Goal: Use online tool/utility: Utilize a website feature to perform a specific function

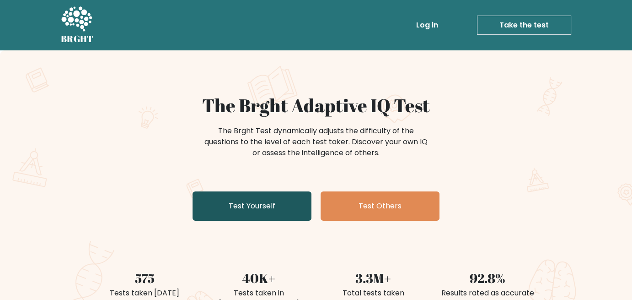
click at [235, 206] on link "Test Yourself" at bounding box center [252, 205] width 119 height 29
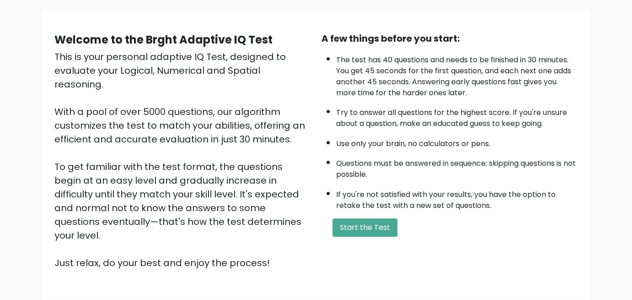
scroll to position [91, 0]
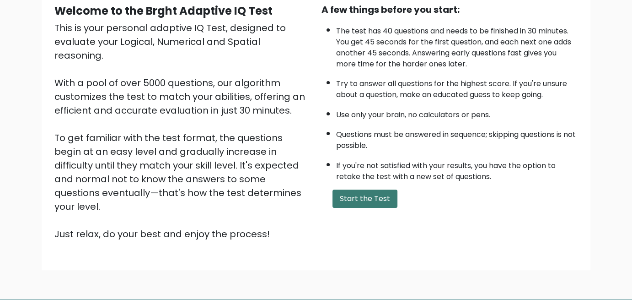
click at [373, 193] on button "Start the Test" at bounding box center [365, 198] width 65 height 18
click at [366, 193] on button "Start the Test" at bounding box center [365, 198] width 65 height 18
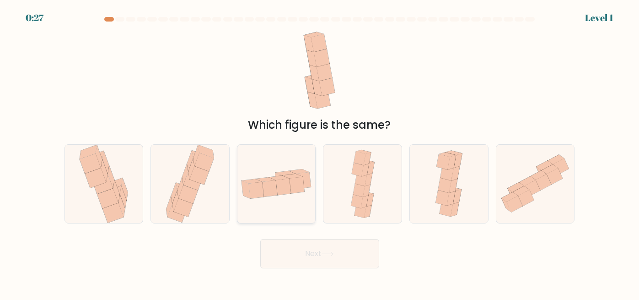
click at [283, 186] on icon at bounding box center [283, 186] width 15 height 16
click at [320, 152] on input "c." at bounding box center [320, 151] width 0 height 2
radio input "true"
click at [311, 247] on button "Next" at bounding box center [319, 253] width 119 height 29
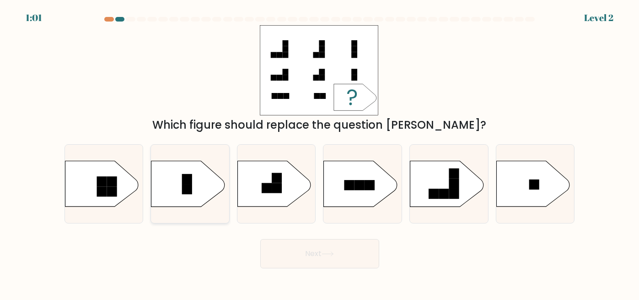
click at [199, 183] on icon at bounding box center [187, 184] width 73 height 46
click at [320, 152] on input "b." at bounding box center [320, 151] width 0 height 2
radio input "true"
click at [304, 258] on button "Next" at bounding box center [319, 253] width 119 height 29
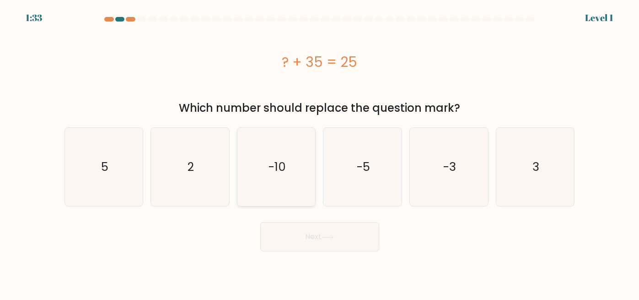
click at [291, 176] on icon "-10" at bounding box center [276, 167] width 78 height 78
click at [320, 152] on input "c. -10" at bounding box center [320, 151] width 0 height 2
radio input "true"
click at [306, 228] on button "Next" at bounding box center [319, 236] width 119 height 29
